Goal: Check status

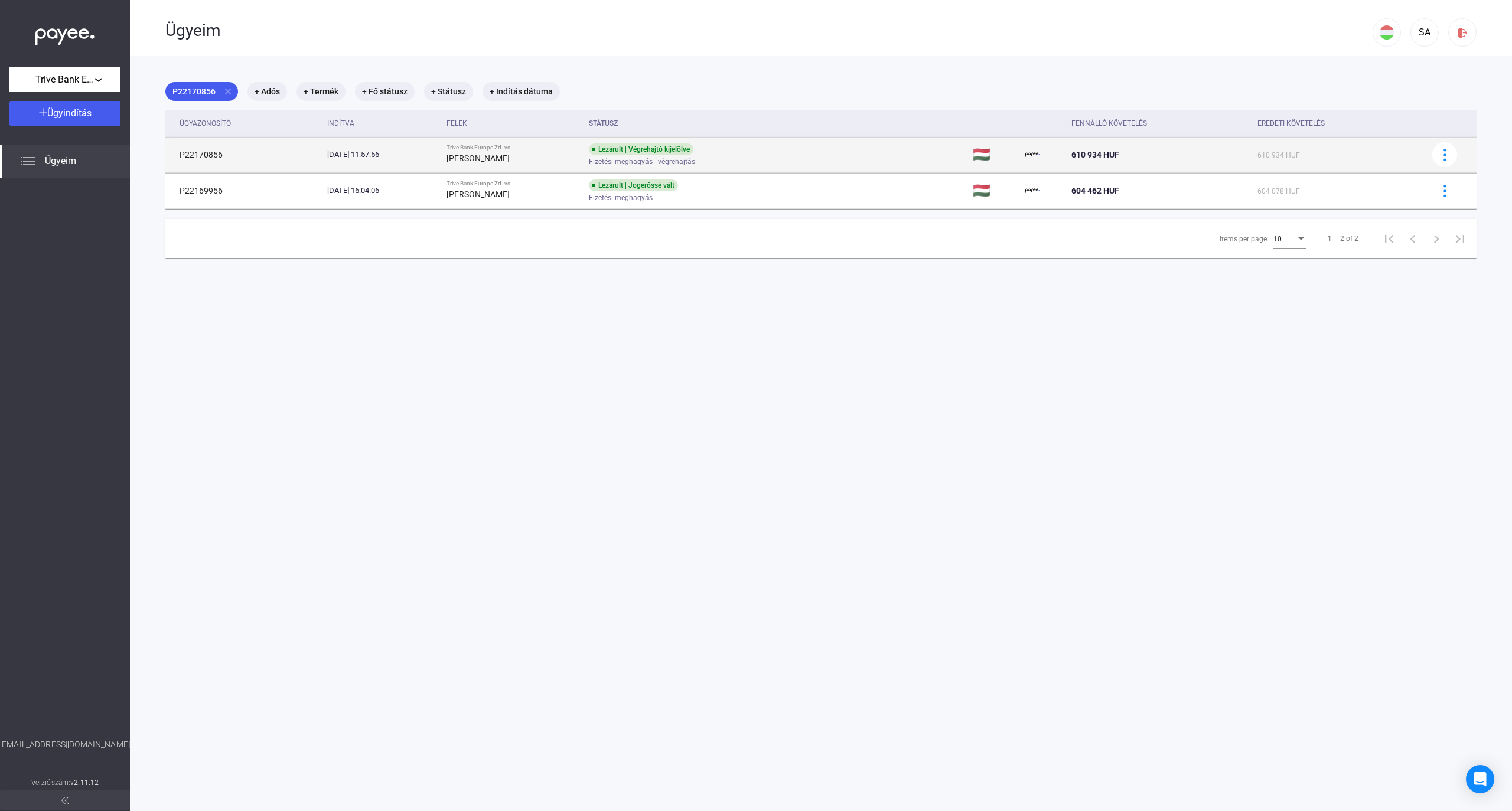
click at [189, 154] on td "P22170856" at bounding box center [244, 154] width 157 height 35
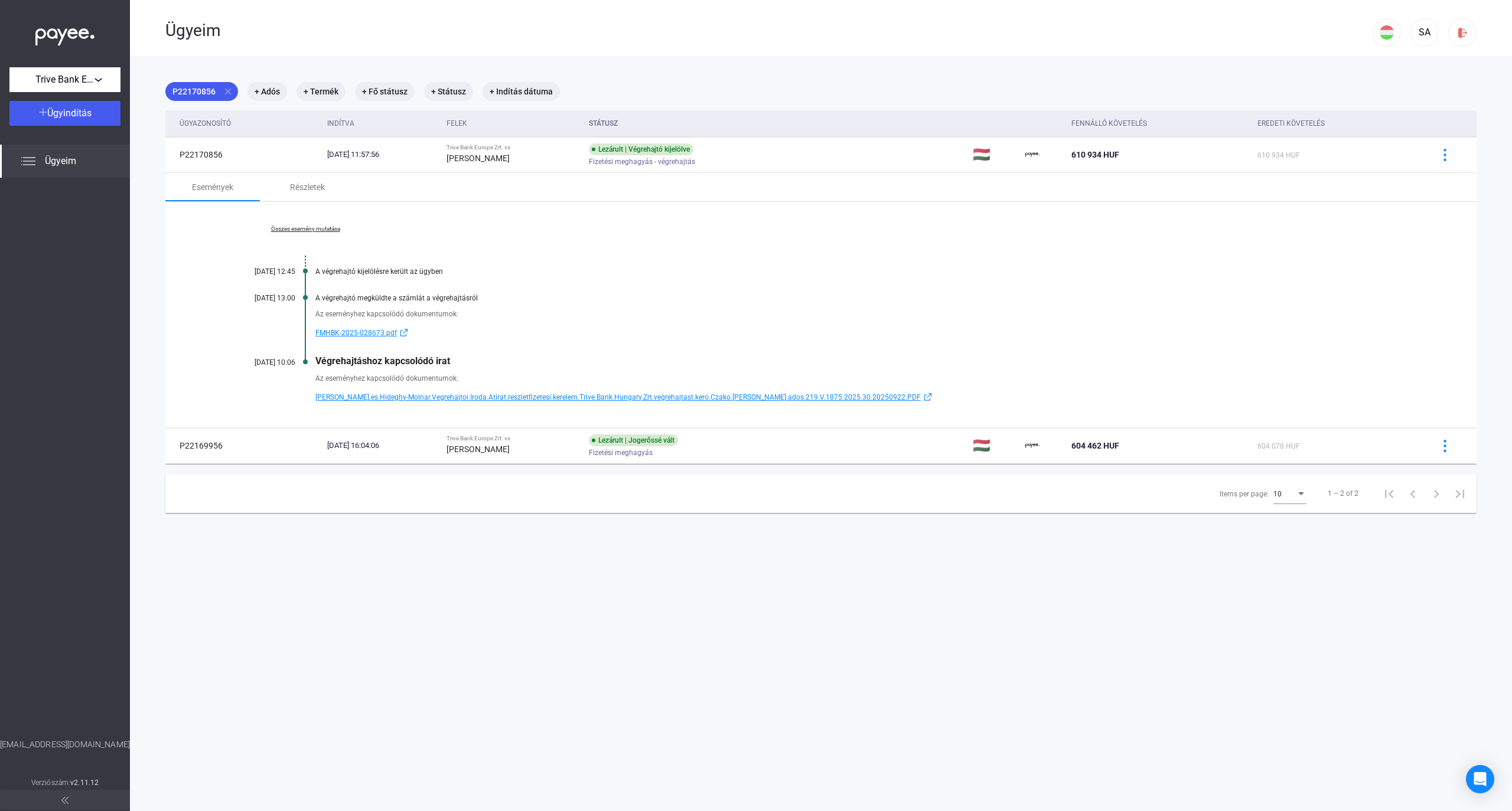
click at [417, 393] on span "[PERSON_NAME].es.Hideghy-Molnar.Vegrehajtoi.Iroda.Atirat.reszletfizetesi.kerele…" at bounding box center [618, 397] width 605 height 14
